Goal: Task Accomplishment & Management: Complete application form

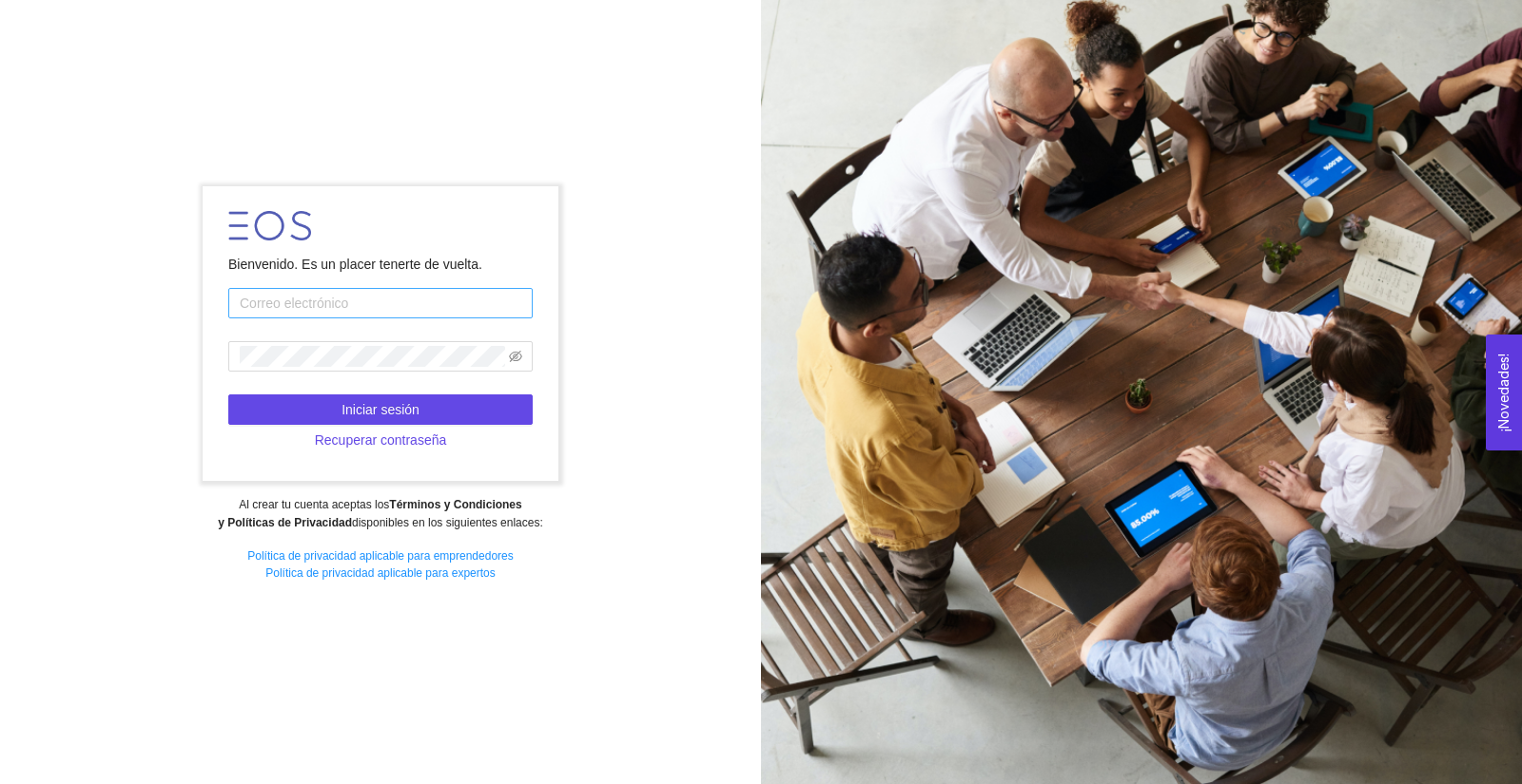
click at [262, 303] on input "text" at bounding box center [380, 303] width 305 height 31
type input "ines.jimenez@inmateriis.com"
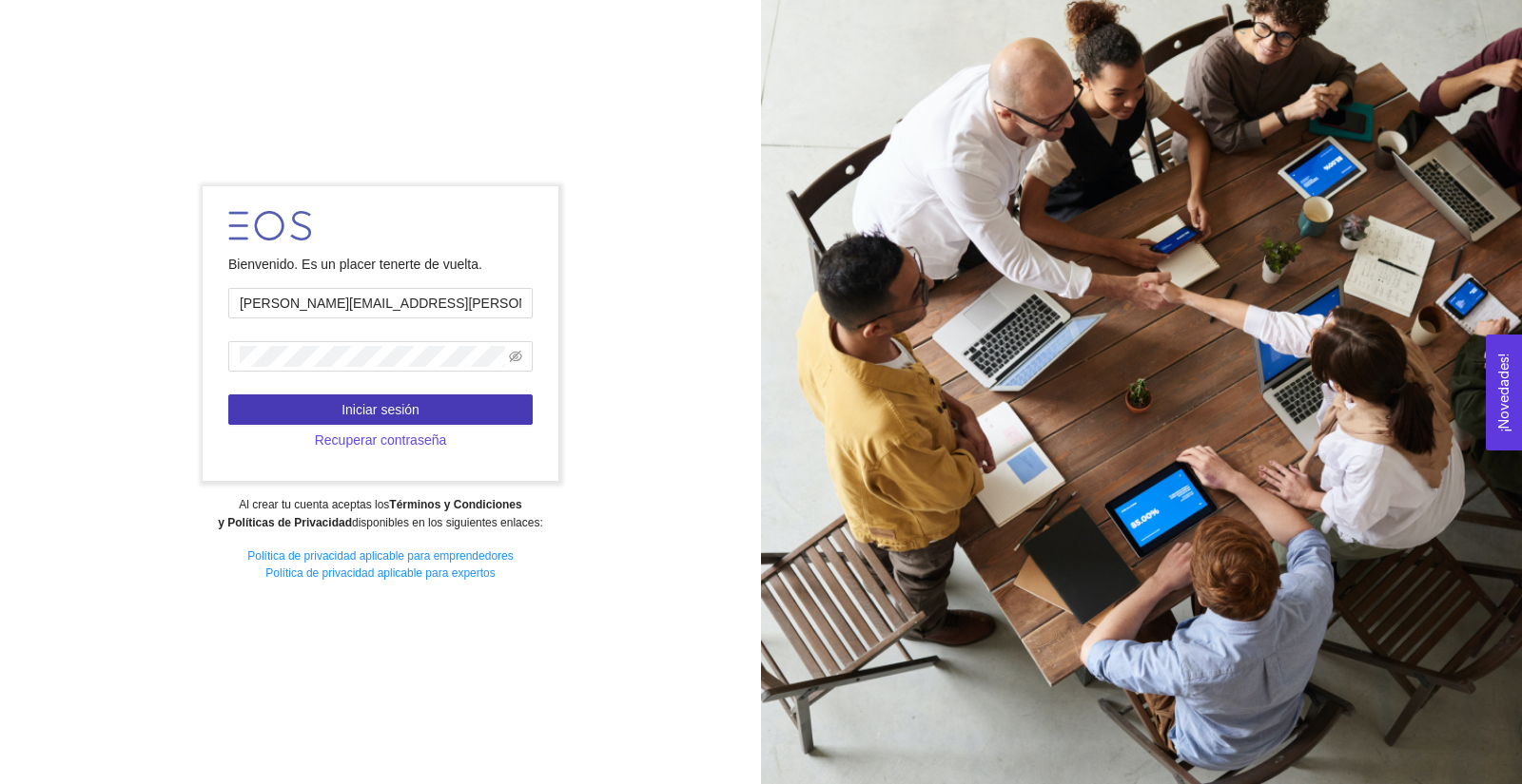
click at [411, 403] on span "Iniciar sesión" at bounding box center [380, 409] width 78 height 21
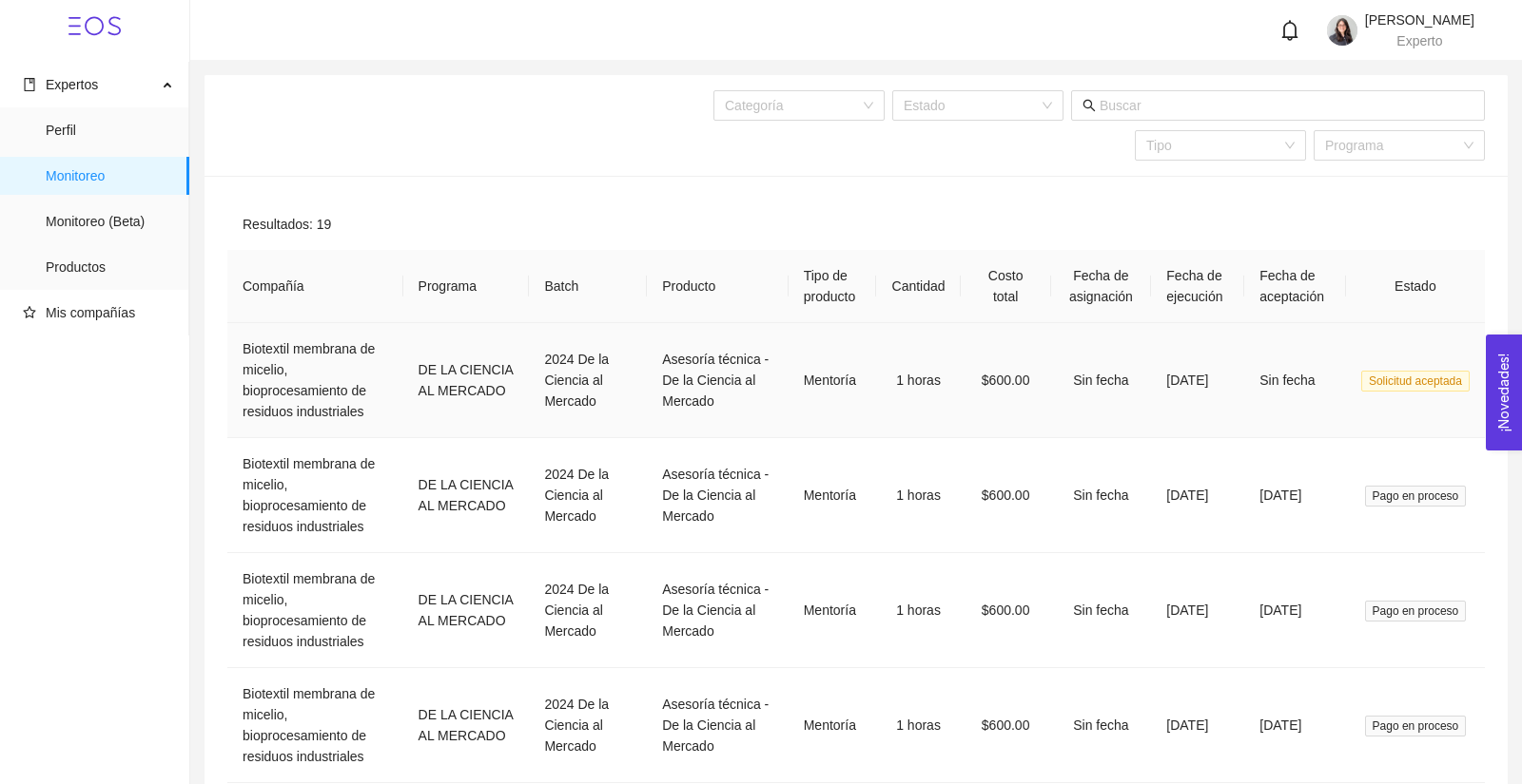
click at [1435, 392] on span "Solicitud aceptada" at bounding box center [1414, 381] width 109 height 21
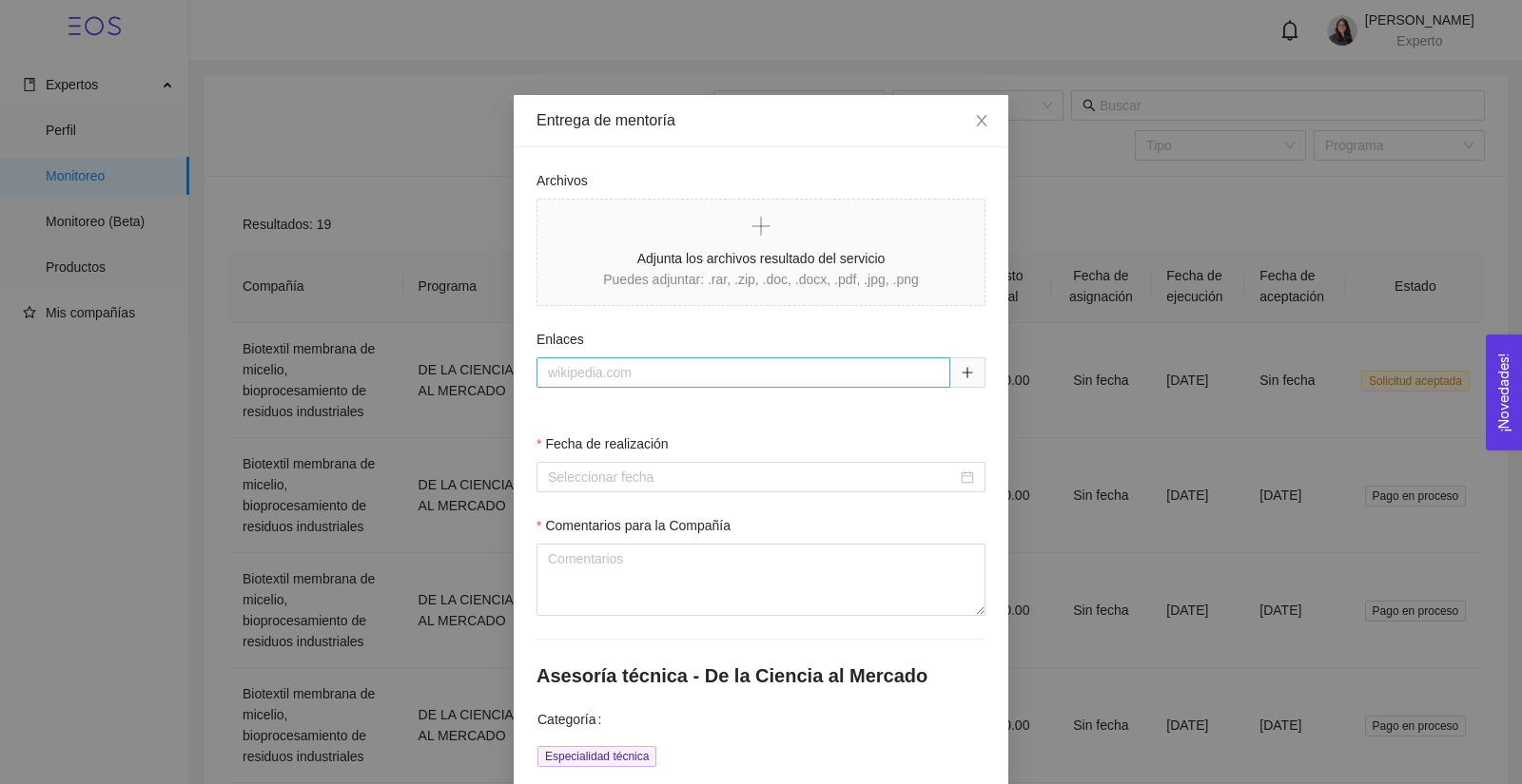
scroll to position [161, 0]
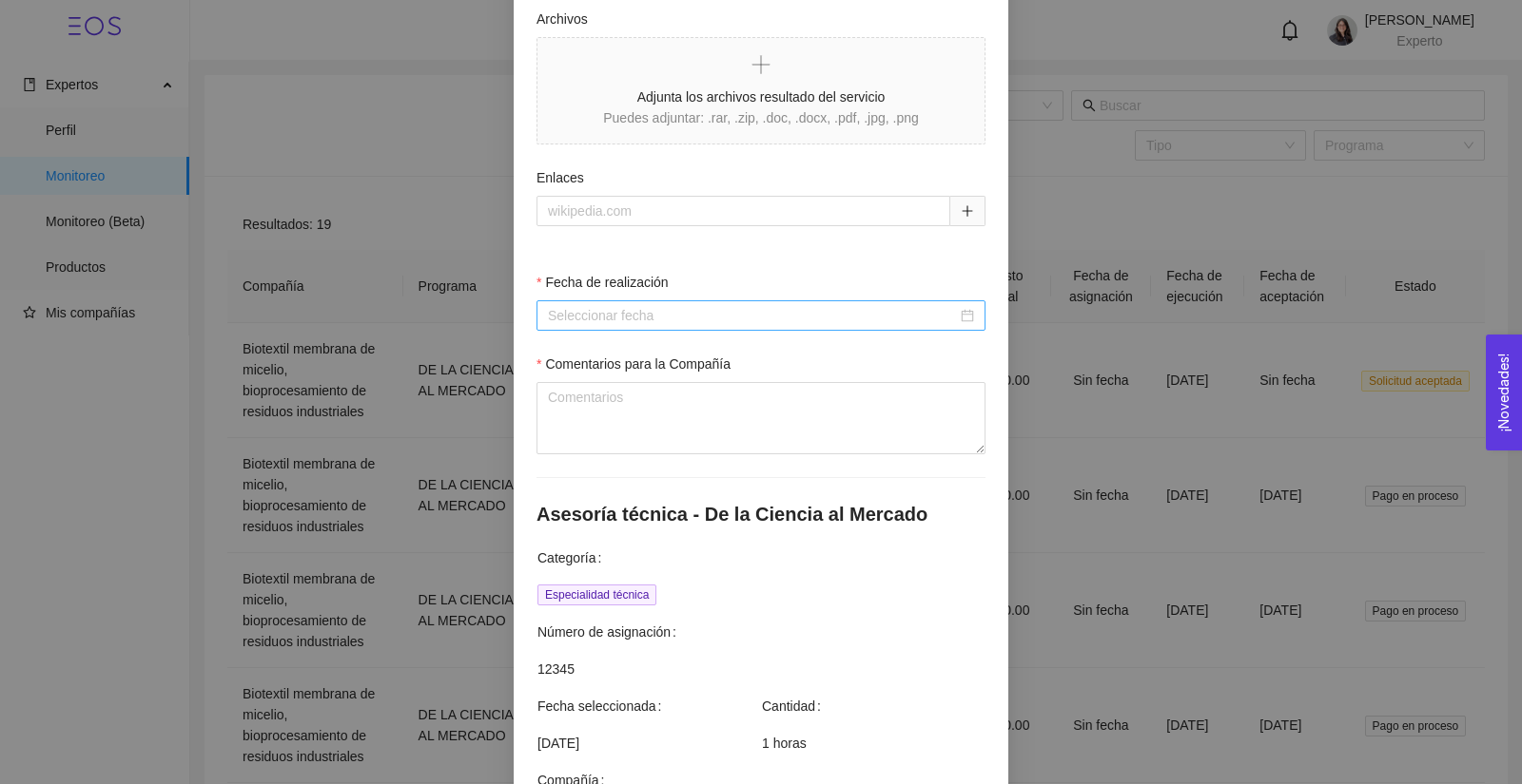
click at [674, 303] on div at bounding box center [761, 315] width 449 height 31
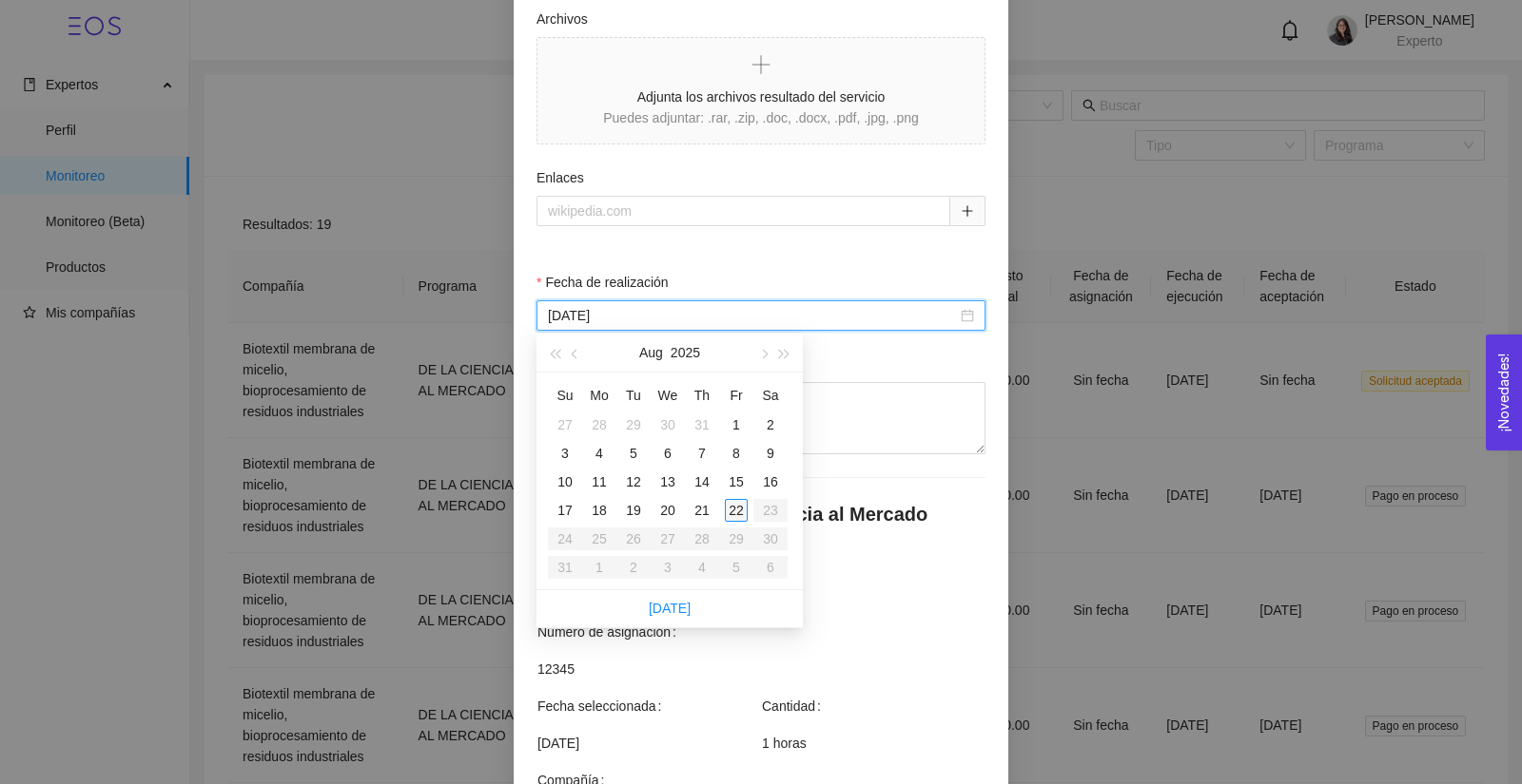
type input "22 de August de 2025"
click at [743, 509] on div "22" at bounding box center [736, 510] width 23 height 23
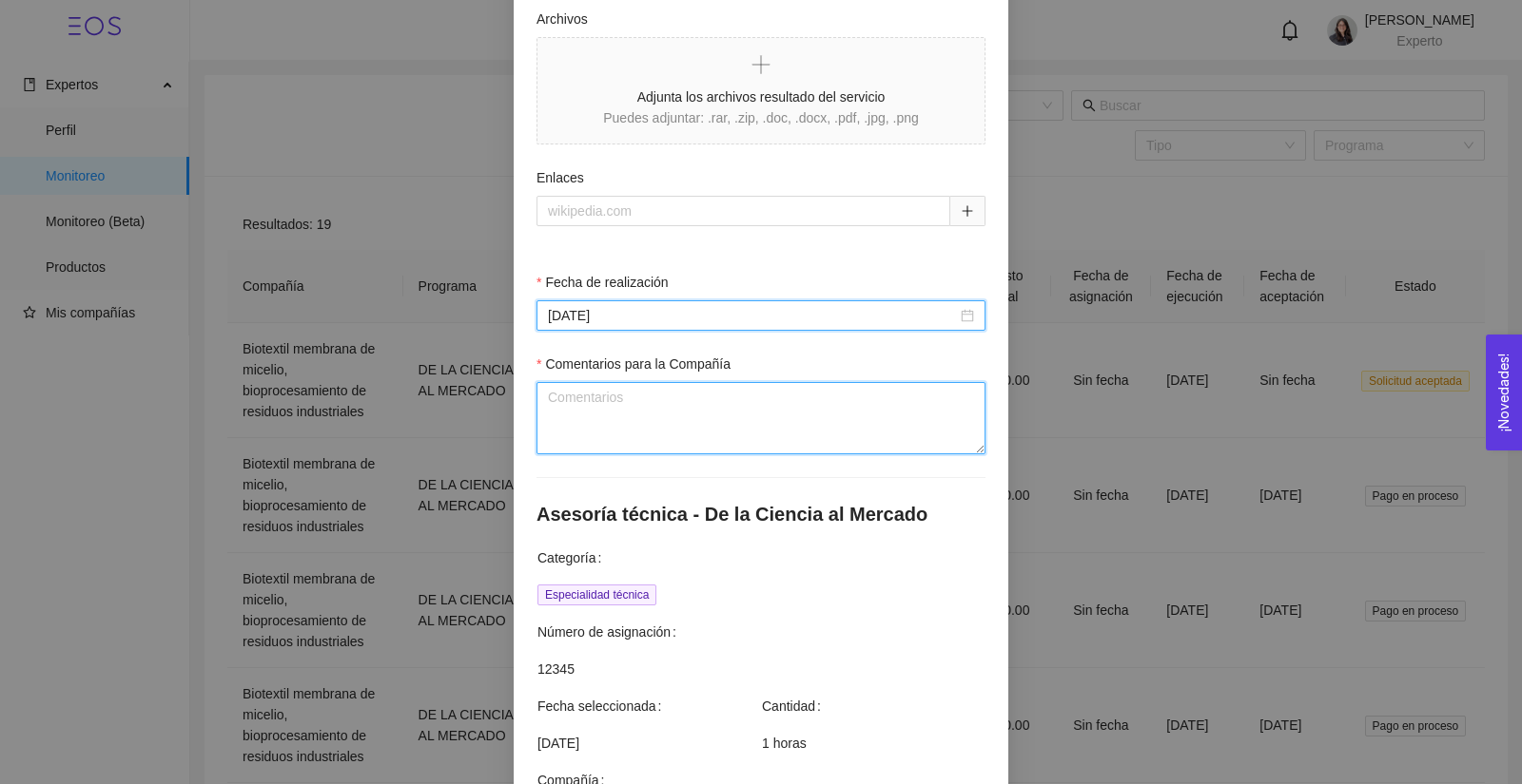
click at [771, 420] on textarea "Comentarios para la Compañía" at bounding box center [761, 418] width 449 height 73
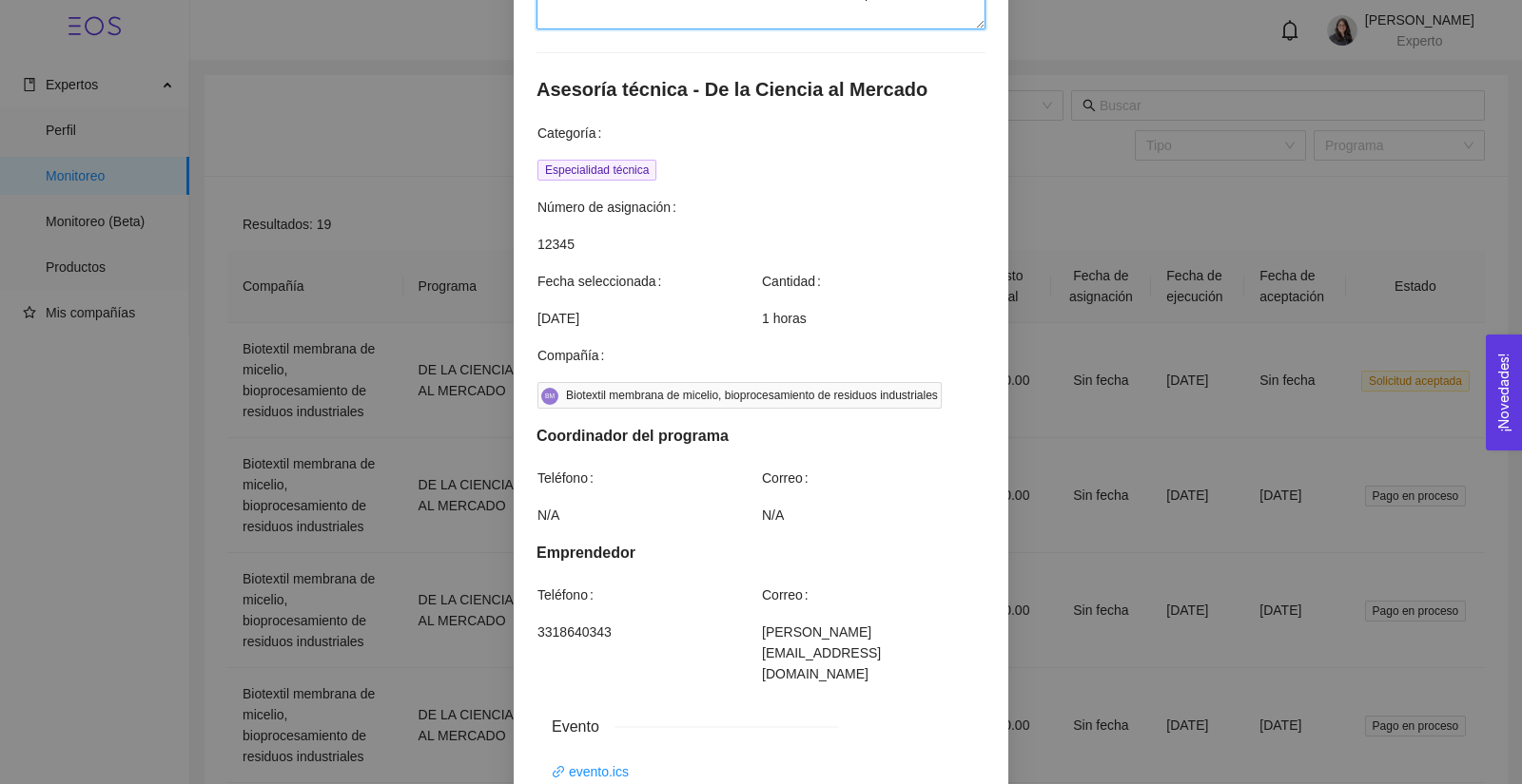
scroll to position [1052, 0]
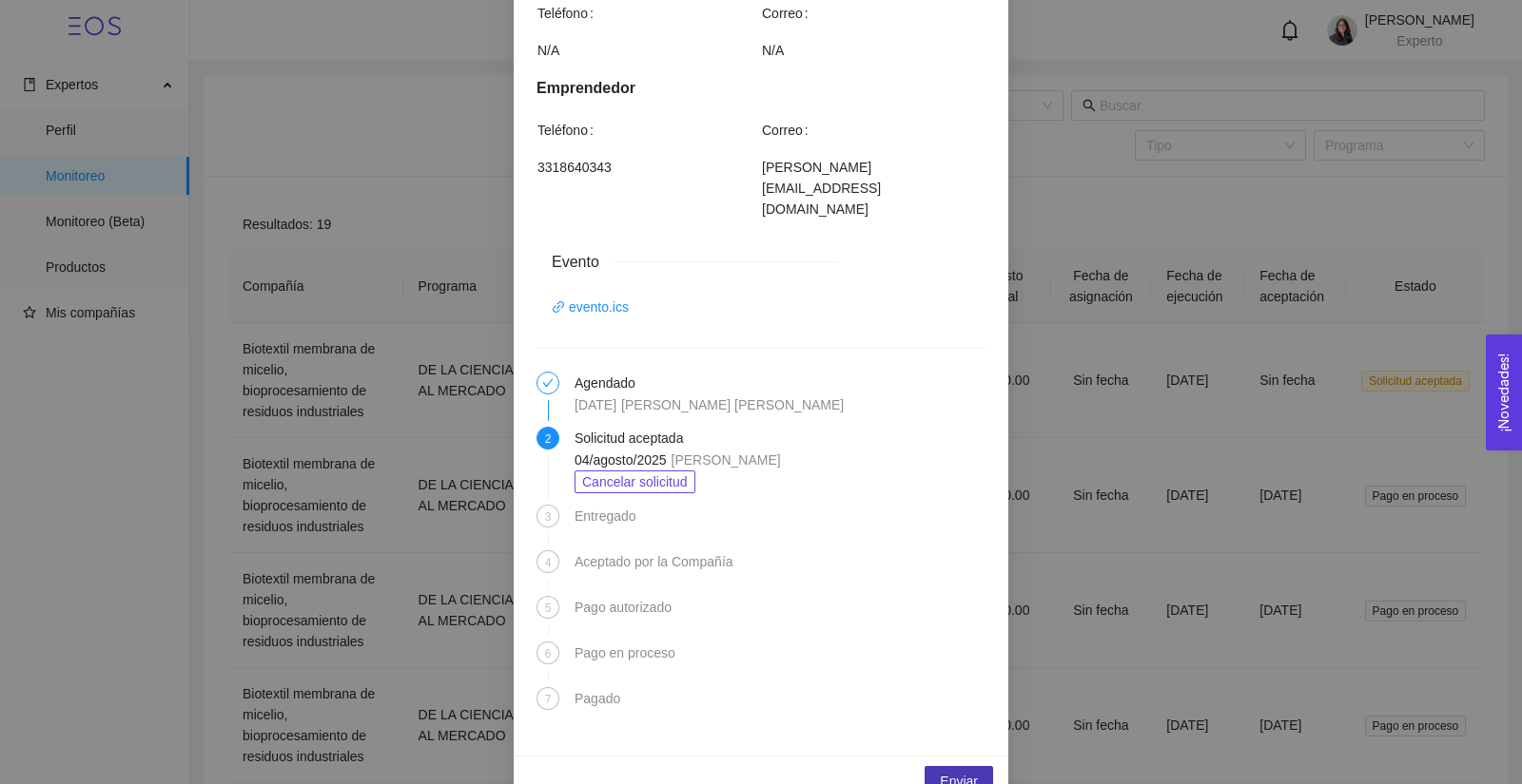
type textarea "Excelente avance. Se discutió próximos pasos, se compartirán las fichas técnica…"
click at [955, 766] on button "Enviar" at bounding box center [959, 781] width 69 height 31
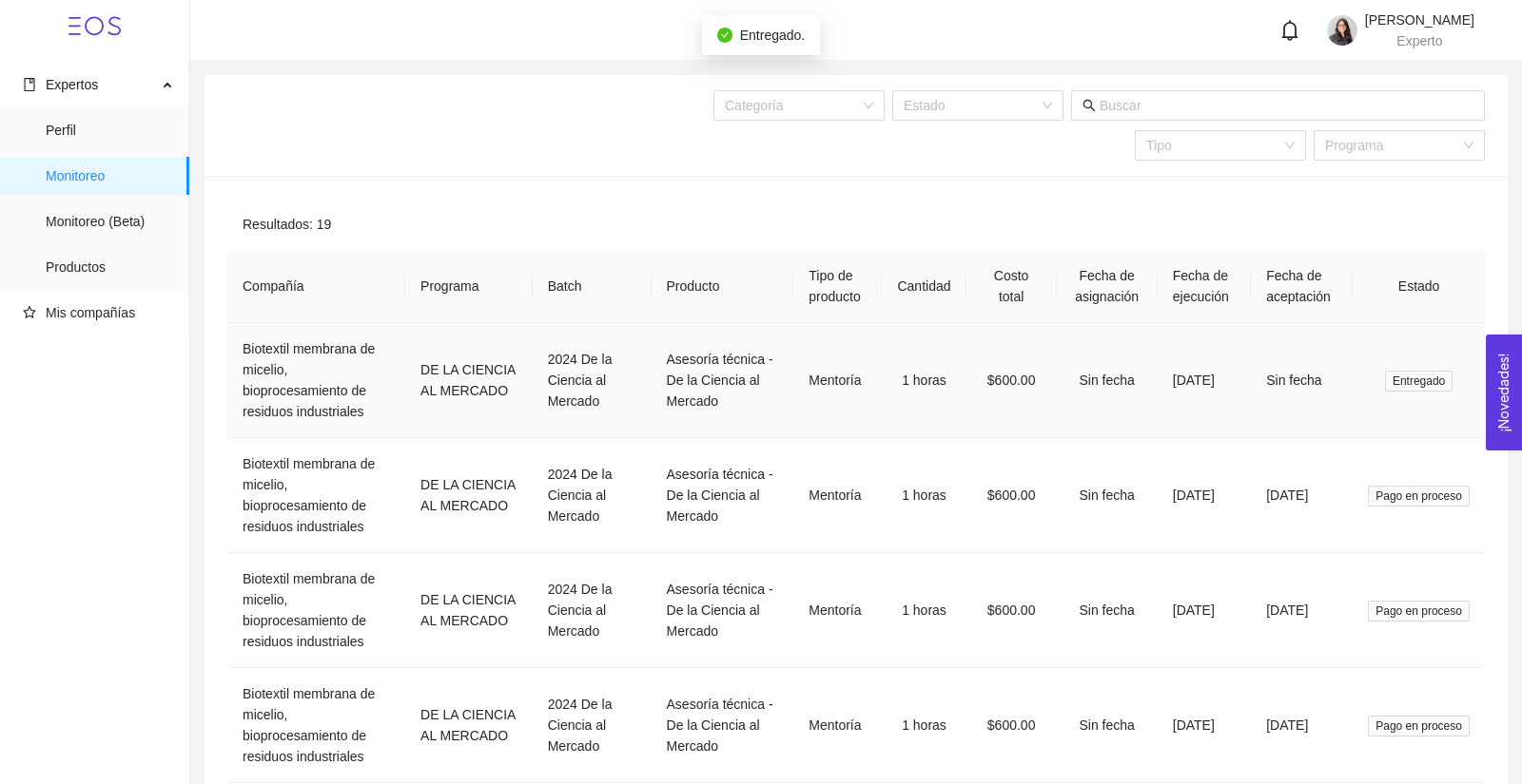
click at [1413, 392] on span "Entregado" at bounding box center [1418, 381] width 68 height 21
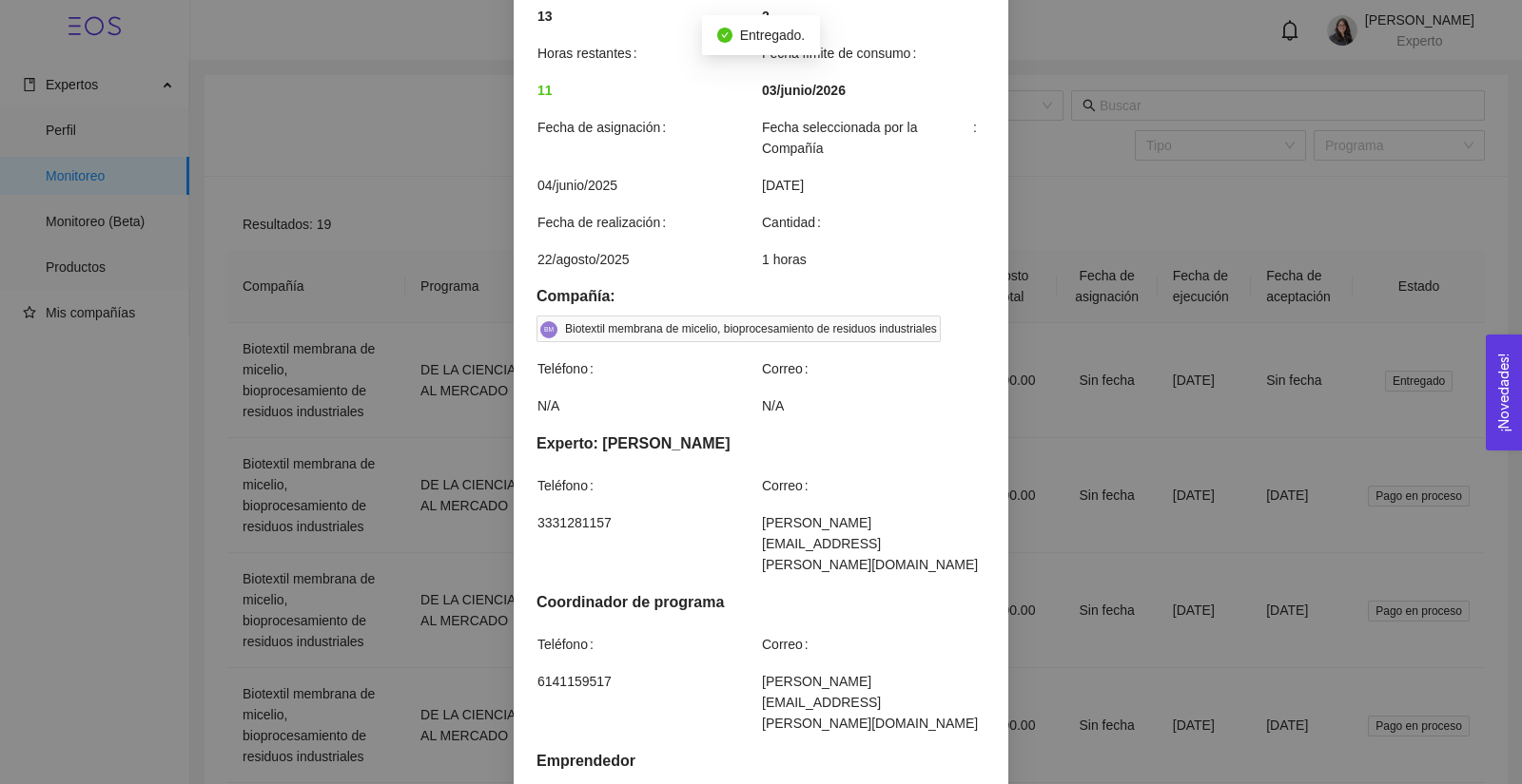
scroll to position [1586, 0]
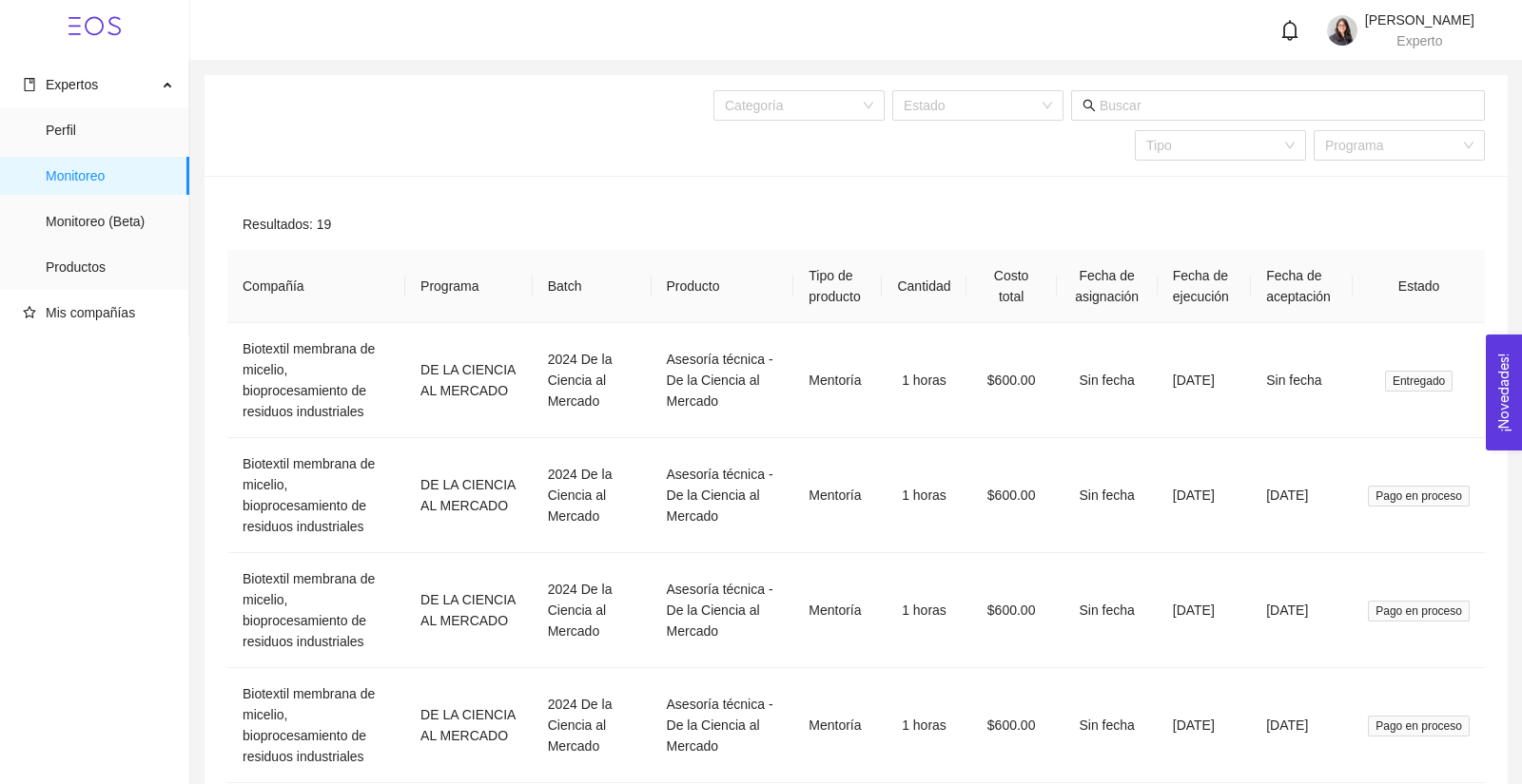
scroll to position [1490, 0]
